Goal: Information Seeking & Learning: Learn about a topic

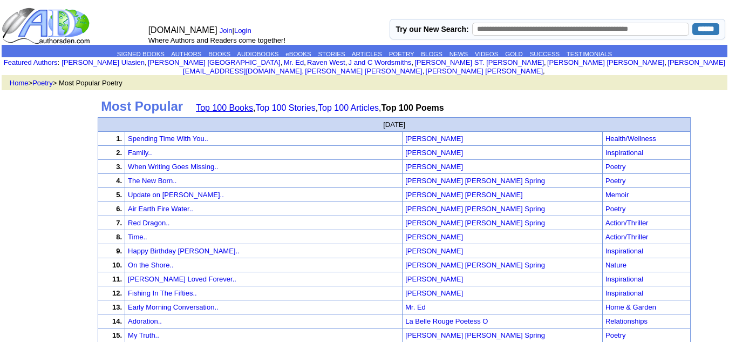
click at [225, 103] on link "Top 100 Books" at bounding box center [224, 107] width 57 height 9
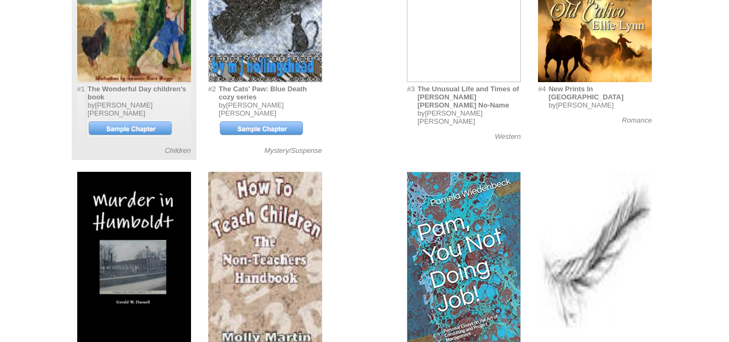
scroll to position [229, 0]
click at [190, 92] on td "The Wonderful Day children's book by m j . hollingshead Children" at bounding box center [139, 119] width 104 height 70
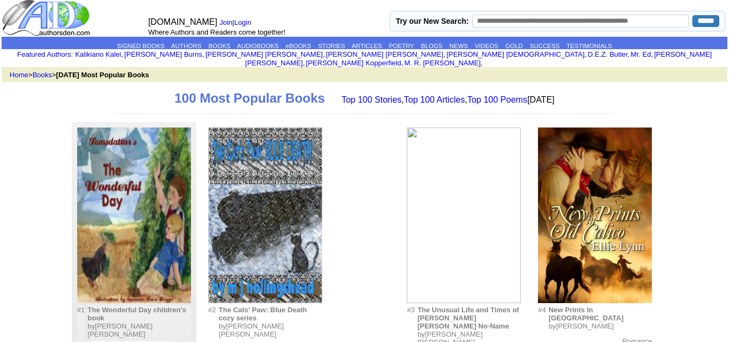
scroll to position [0, 0]
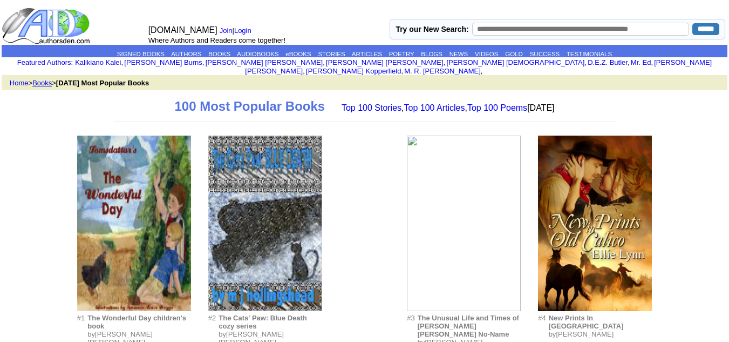
click at [45, 79] on link "Books" at bounding box center [41, 83] width 19 height 8
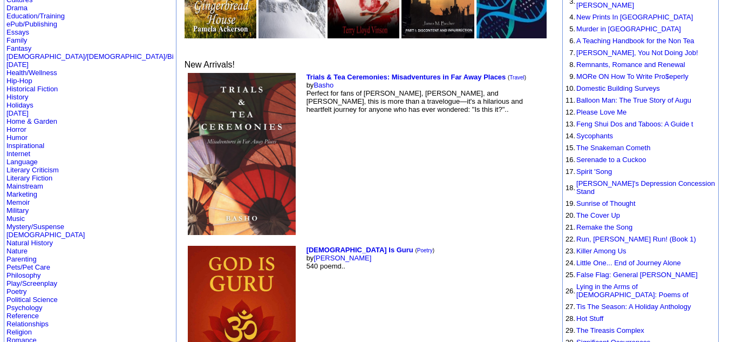
scroll to position [187, 0]
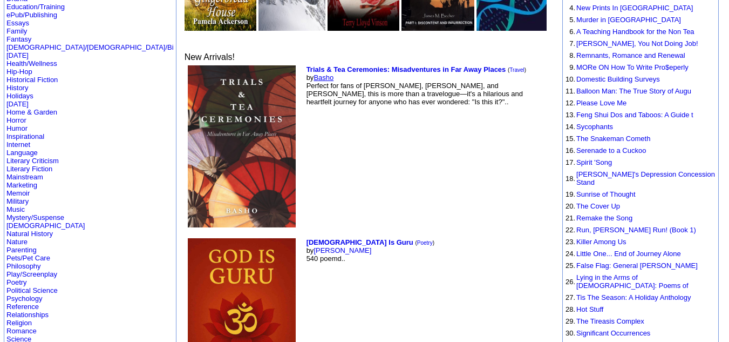
click at [313, 73] on link "Basho" at bounding box center [323, 77] width 20 height 8
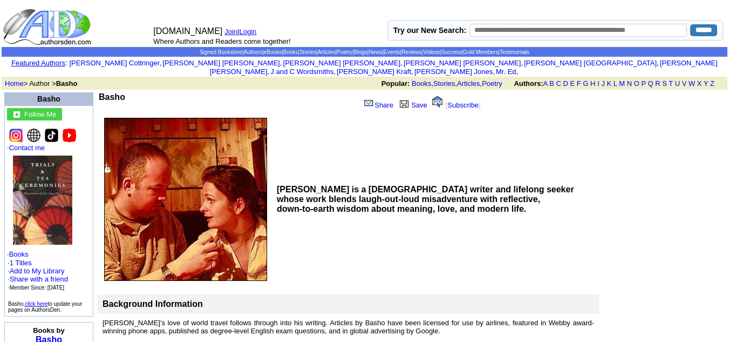
click at [54, 128] on img at bounding box center [51, 134] width 13 height 13
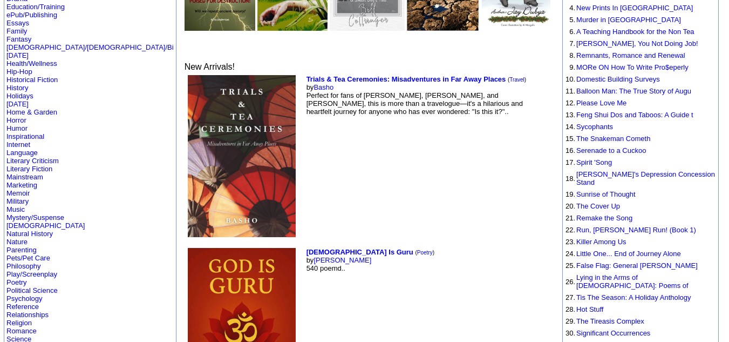
scroll to position [187, 0]
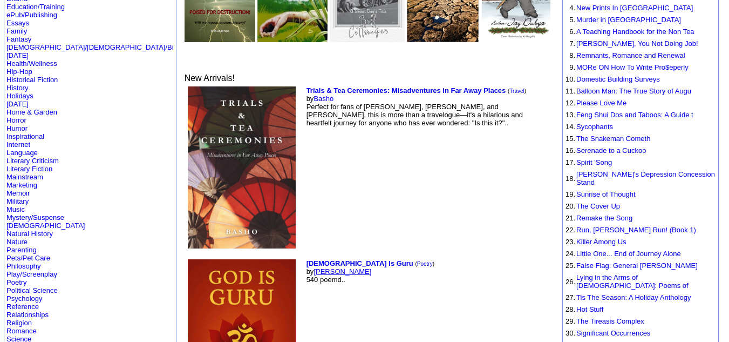
click at [313, 267] on link "[PERSON_NAME]" at bounding box center [342, 271] width 58 height 8
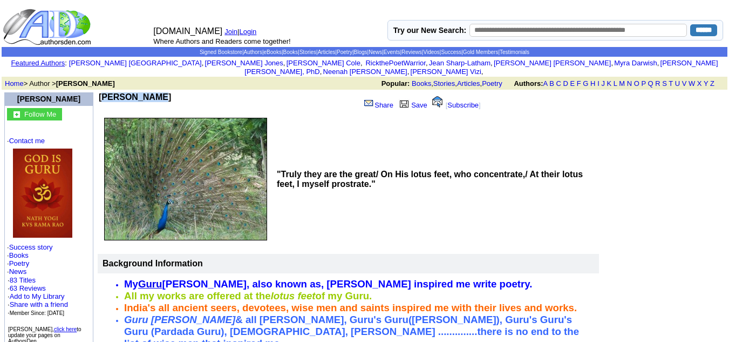
drag, startPoint x: 100, startPoint y: 86, endPoint x: 147, endPoint y: 86, distance: 46.9
click at [147, 92] on td "Nath Yogi" at bounding box center [227, 102] width 257 height 21
copy b "Nath Yogi"
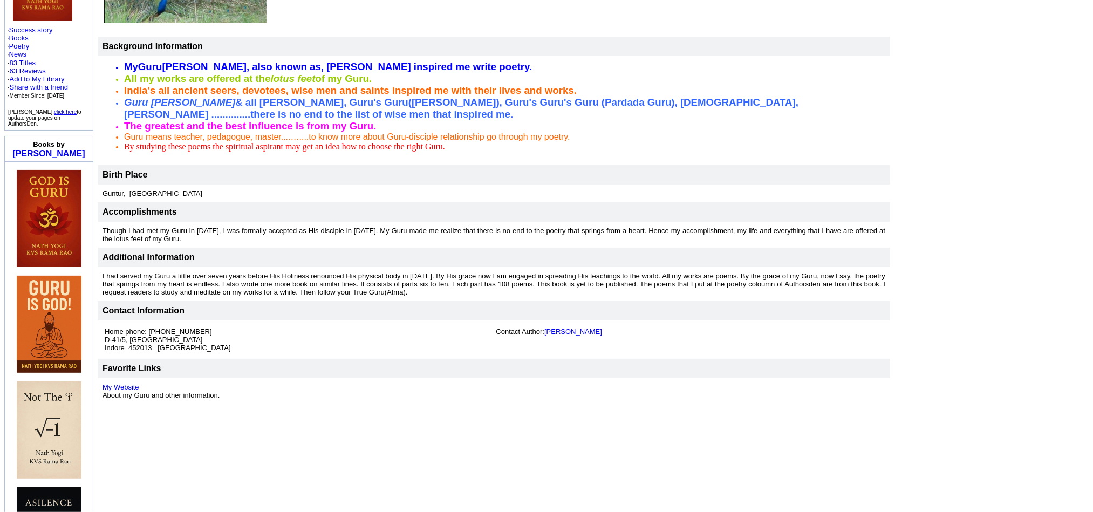
scroll to position [222, 0]
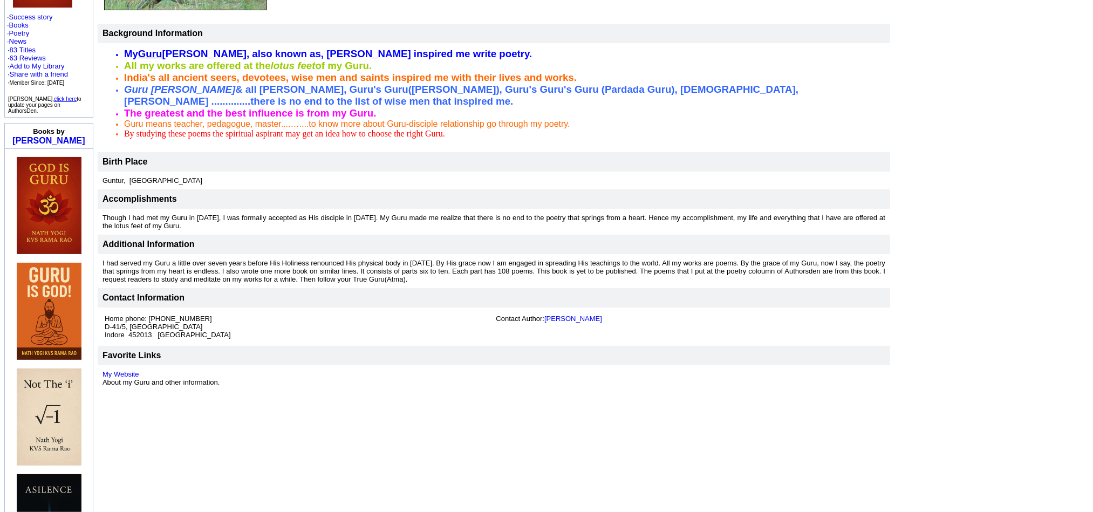
click at [47, 186] on img at bounding box center [49, 205] width 65 height 97
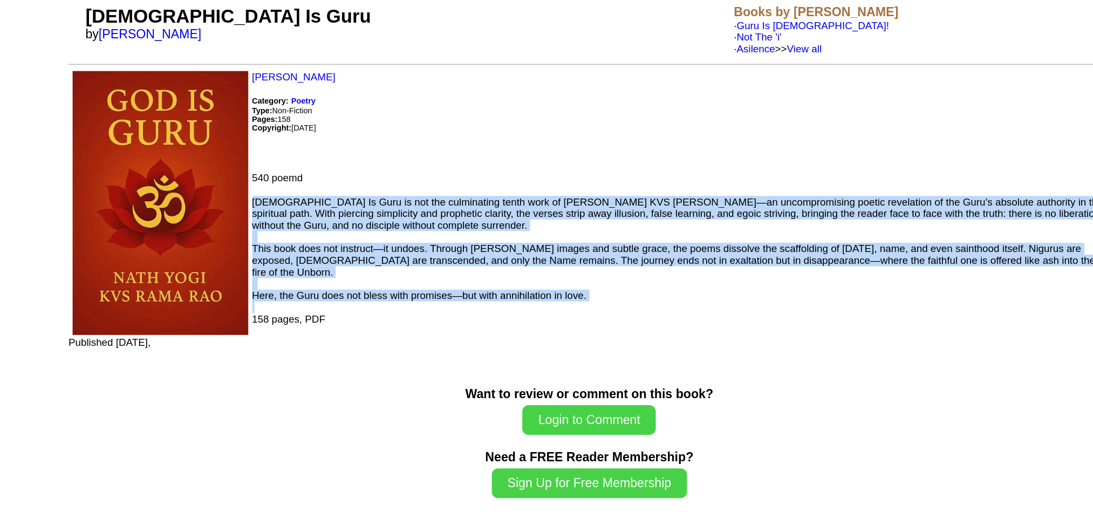
drag, startPoint x: 321, startPoint y: 217, endPoint x: 492, endPoint y: 280, distance: 182.1
click at [492, 280] on font "God Is Guru is not the culminating tenth work of Nath Yogi KVS Rama Rao—an unco…" at bounding box center [553, 276] width 720 height 105
copy font "God Is Guru is not the culminating tenth work of Nath Yogi KVS Rama Rao—an unco…"
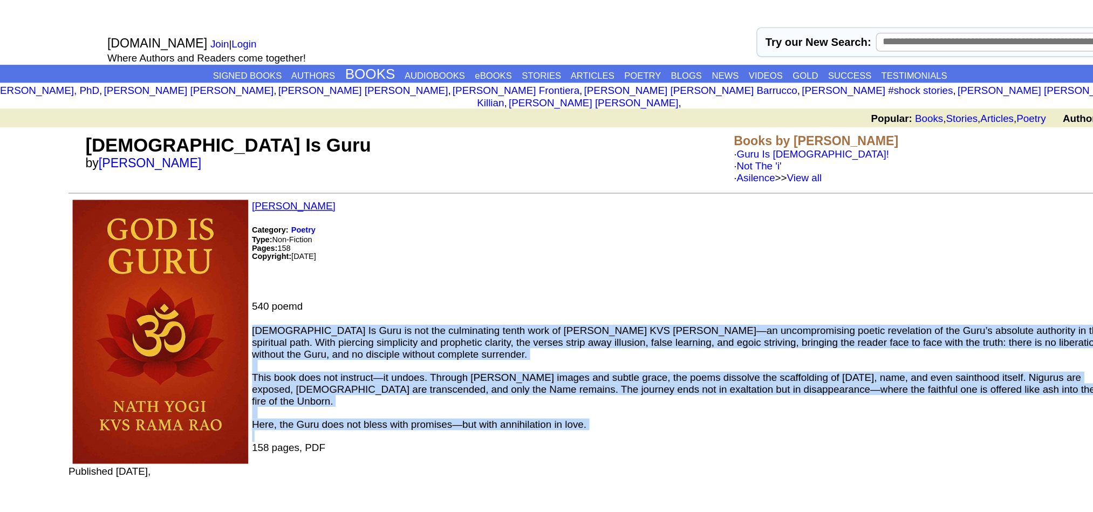
click at [340, 138] on link "Nath Yogi" at bounding box center [349, 142] width 58 height 8
click at [337, 138] on link "Nath Yogi" at bounding box center [349, 142] width 58 height 8
copy font "God Is Guru is not the culminating tenth work of Nath Yogi KVS Rama Rao—an unco…"
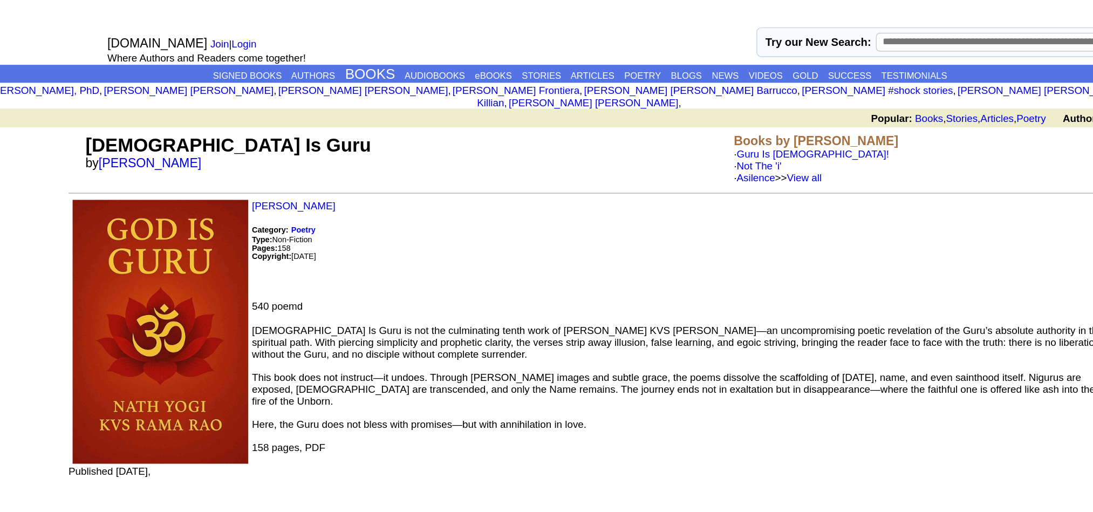
click at [350, 138] on p "Nath Yogi Category: Poetry Type: Non-Fiction Pages: 158 Copyright: July 17, 2025" at bounding box center [553, 168] width 720 height 61
drag, startPoint x: 353, startPoint y: 131, endPoint x: 320, endPoint y: 128, distance: 33.6
click at [320, 138] on p "Nath Yogi Category: Poetry Type: Non-Fiction Pages: 158 Copyright: July 17, 2025" at bounding box center [553, 168] width 720 height 61
copy link "Nath Yogi"
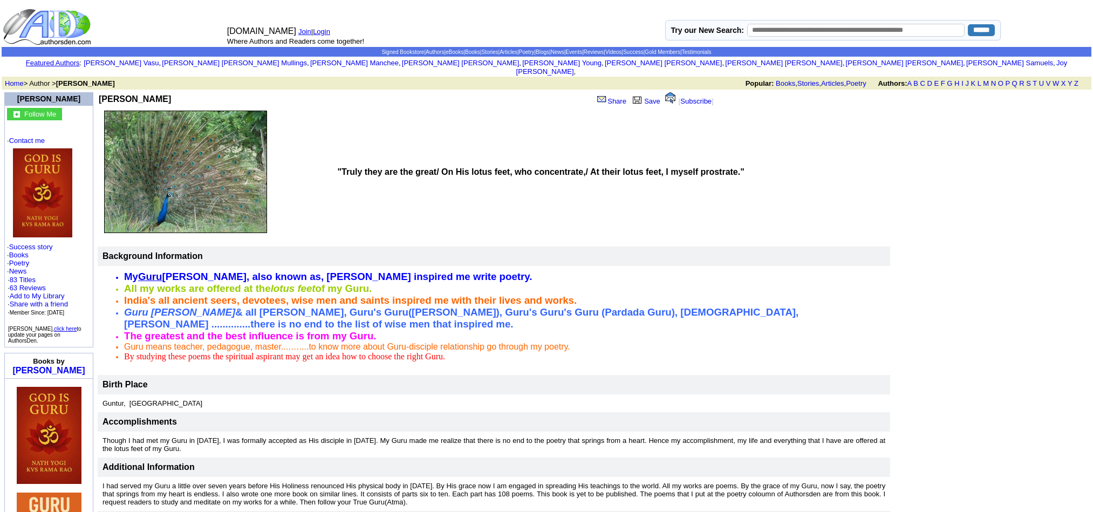
scroll to position [222, 0]
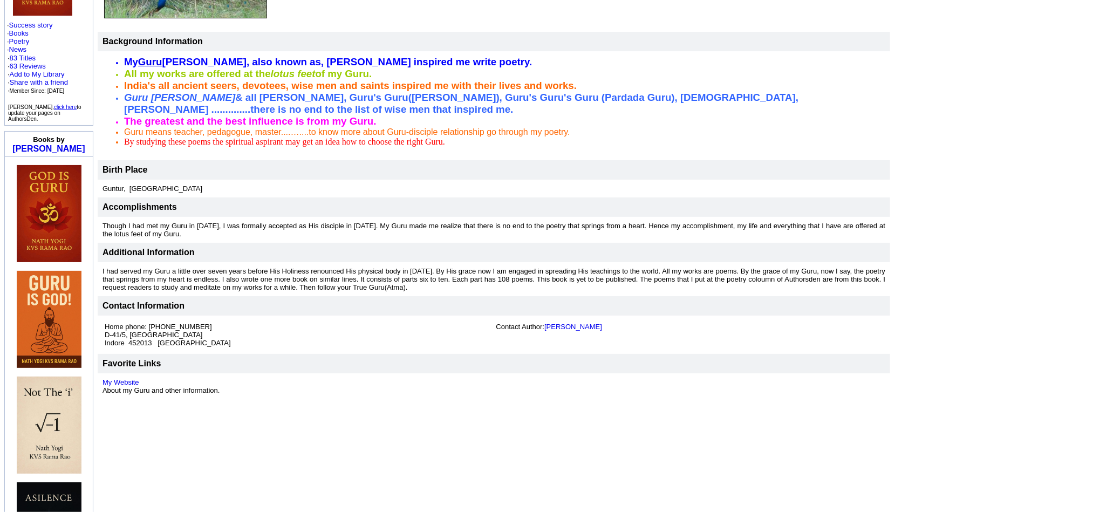
click at [47, 311] on img at bounding box center [49, 319] width 65 height 97
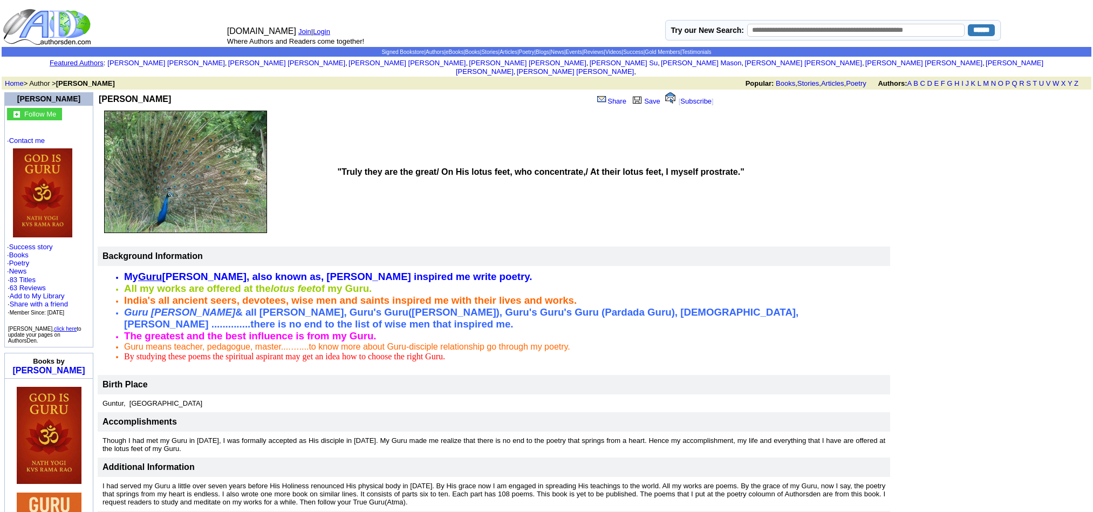
scroll to position [222, 0]
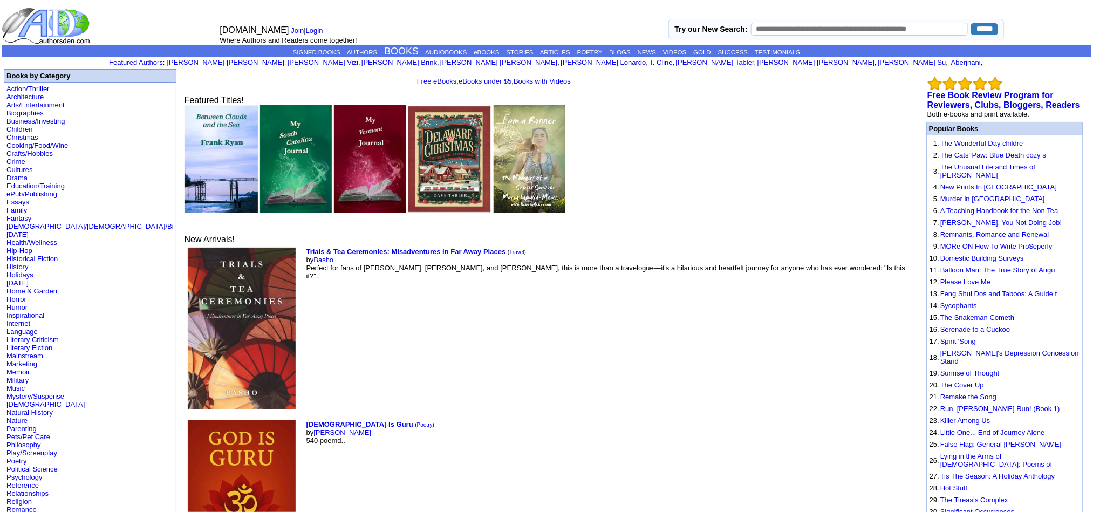
click at [188, 366] on img at bounding box center [242, 329] width 108 height 162
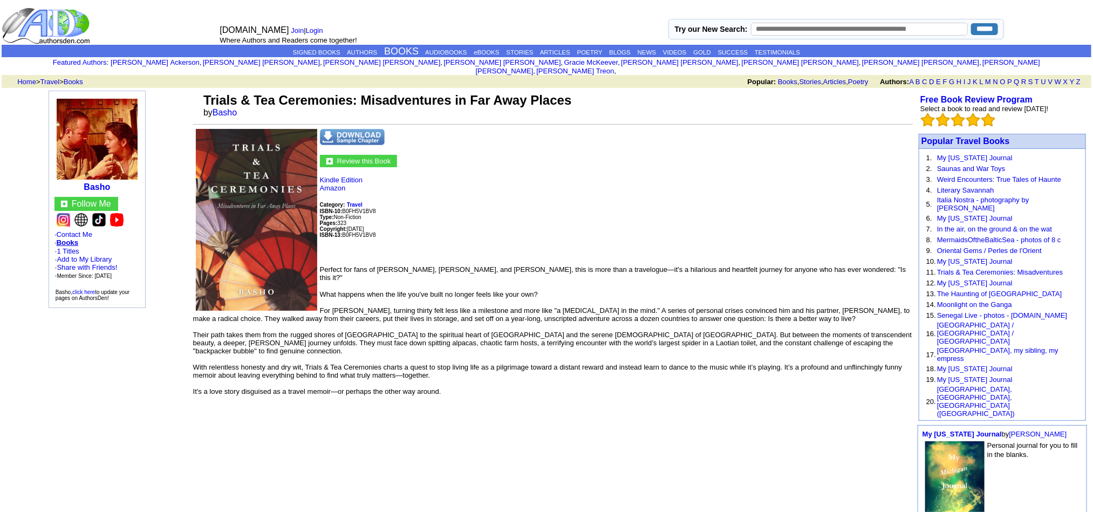
click at [1078, 440] on td "Personal journal for you to fill in the blanks." at bounding box center [1002, 486] width 163 height 92
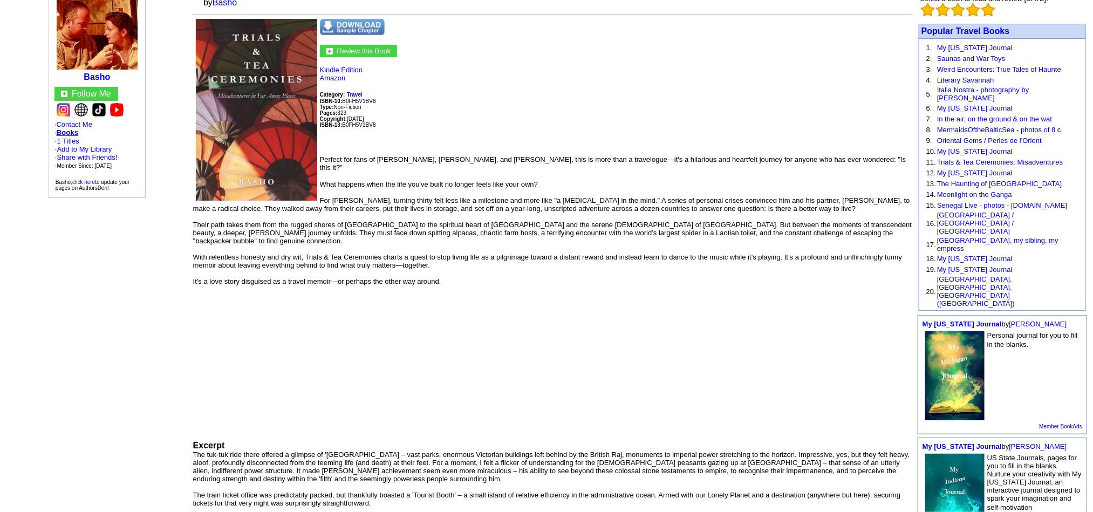
scroll to position [107, 0]
